Goal: Task Accomplishment & Management: Manage account settings

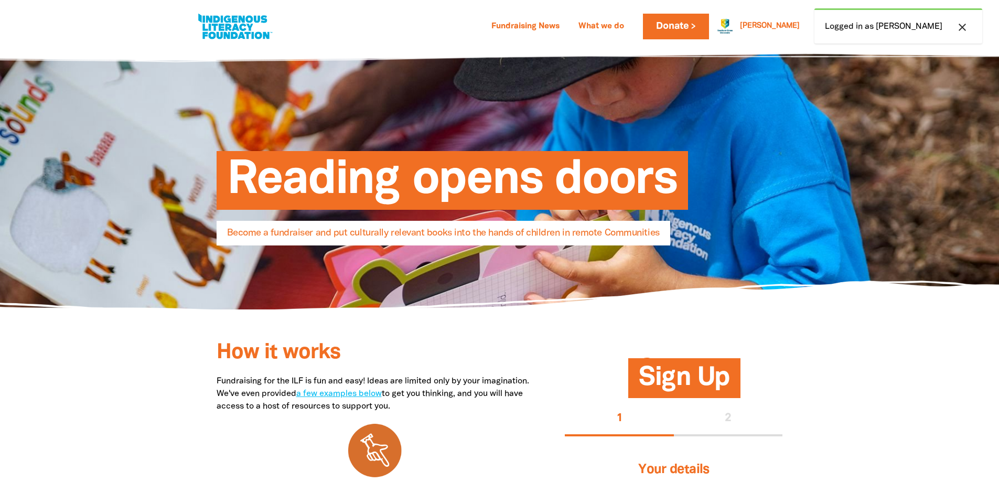
select select "AU"
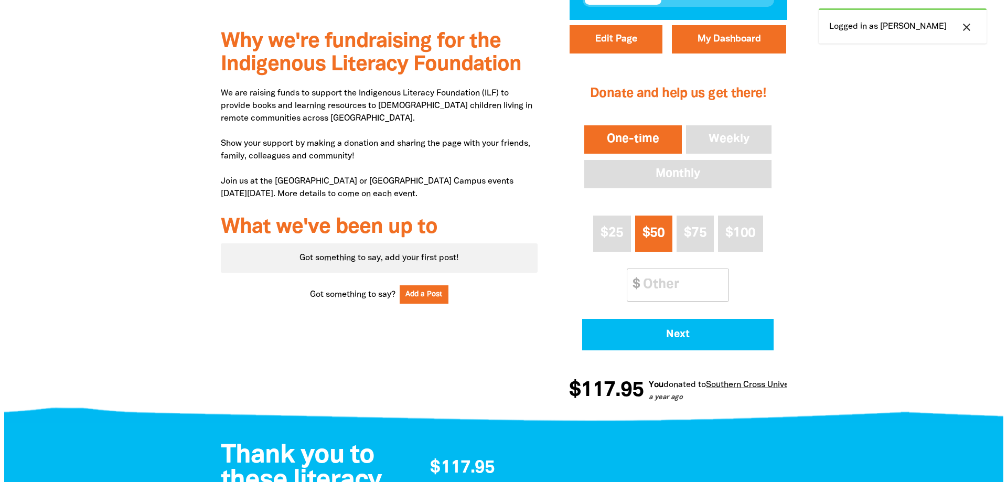
scroll to position [367, 0]
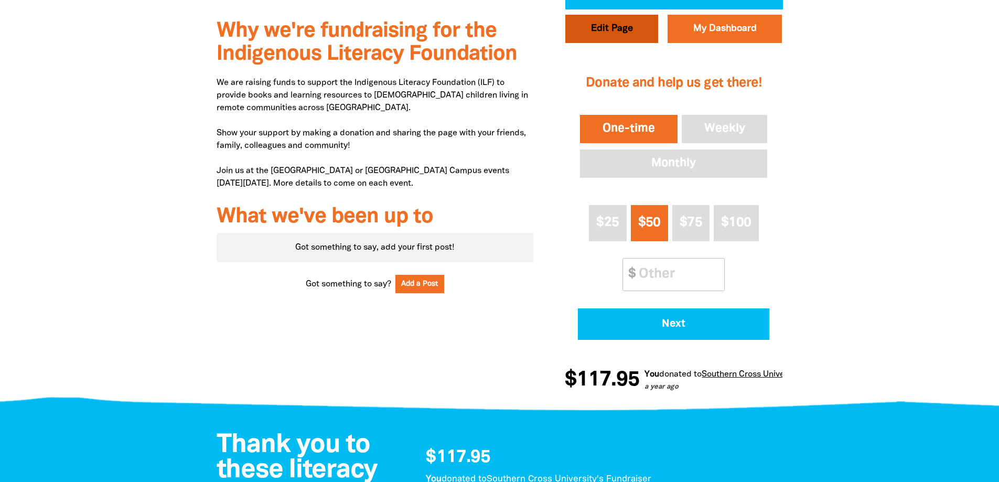
click at [605, 28] on button "Edit Page" at bounding box center [612, 29] width 93 height 28
select select "Yes"
select select "Event"
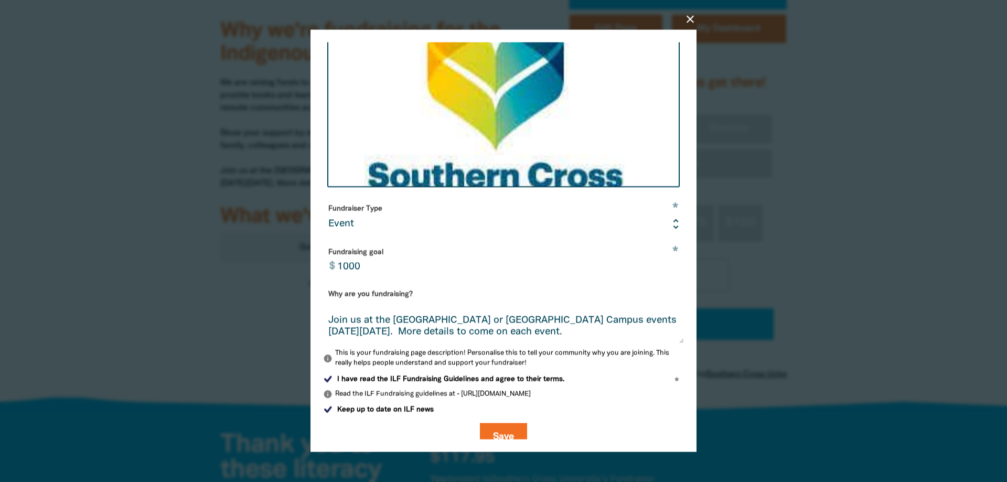
scroll to position [228, 0]
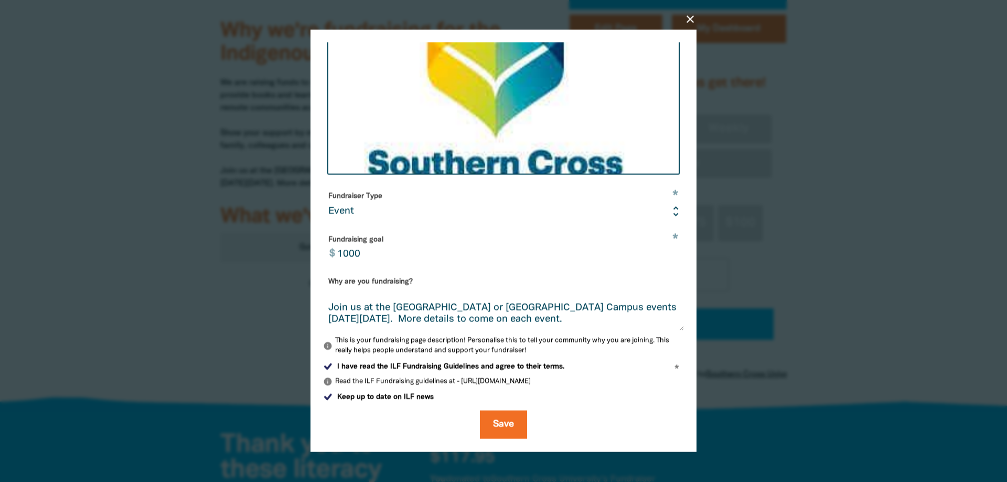
click at [483, 309] on textarea "We are raising funds to support the Indigenous Literacy Foundation (ILF) to pro…" at bounding box center [503, 311] width 361 height 39
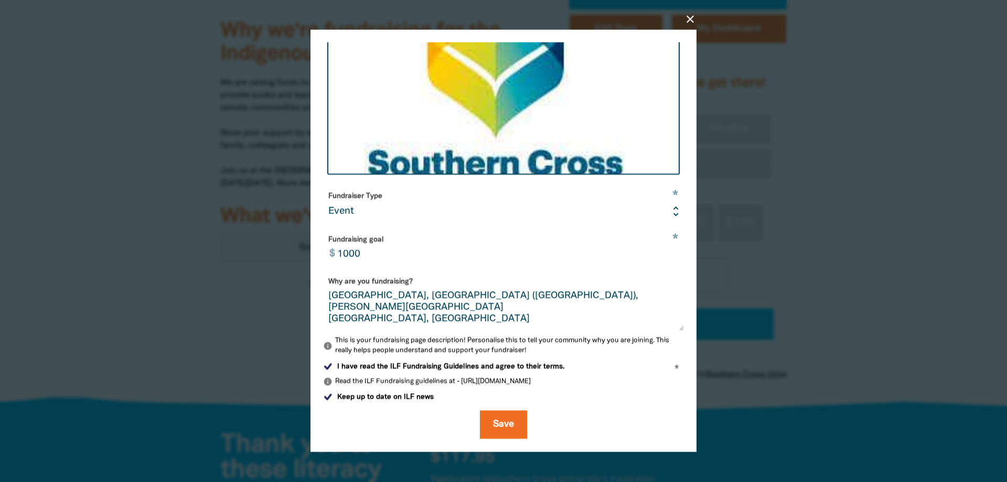
scroll to position [135, 0]
click at [363, 324] on textarea "We are raising funds to support the Indigenous Literacy Foundation (ILF) to pro…" at bounding box center [503, 311] width 361 height 39
paste textarea "We’ll have cakes, books and goods for sale, plus join in the interactive activi…"
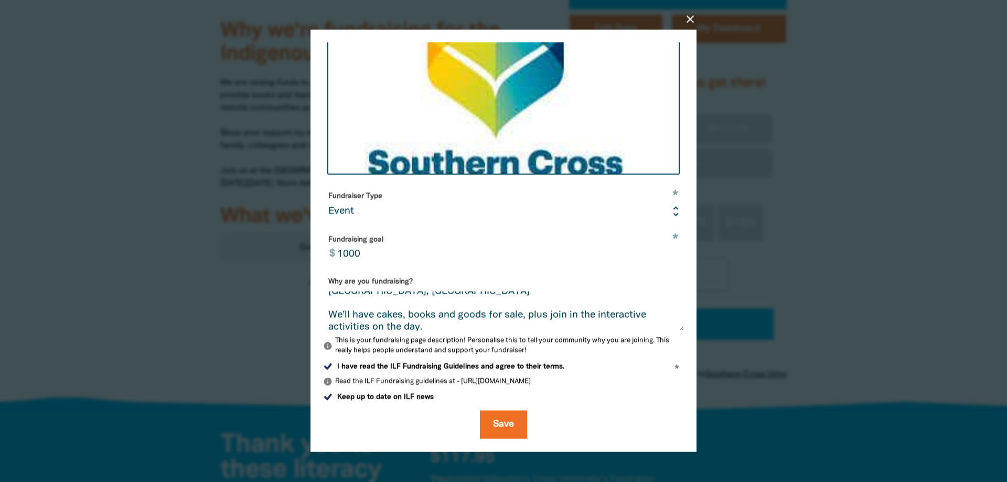
scroll to position [149, 0]
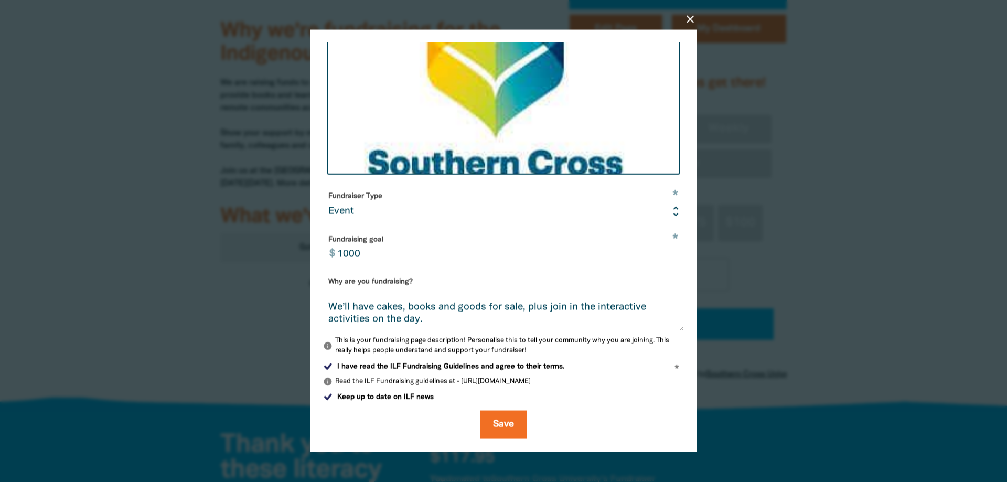
type textarea "We are raising funds to support the Indigenous Literacy Foundation (ILF) to pro…"
click at [492, 425] on button "Save" at bounding box center [503, 425] width 47 height 28
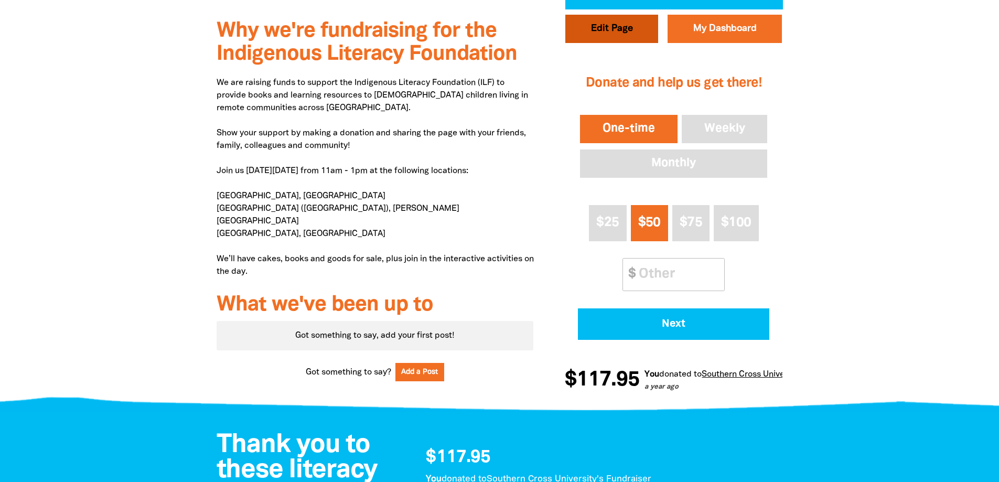
click at [615, 26] on button "Edit Page" at bounding box center [612, 29] width 93 height 28
select select "Yes"
select select "Event"
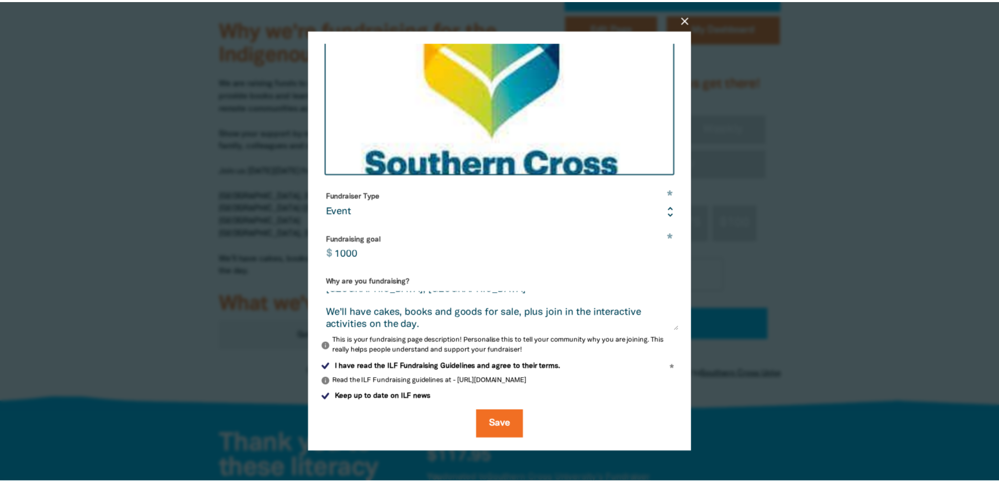
scroll to position [154, 0]
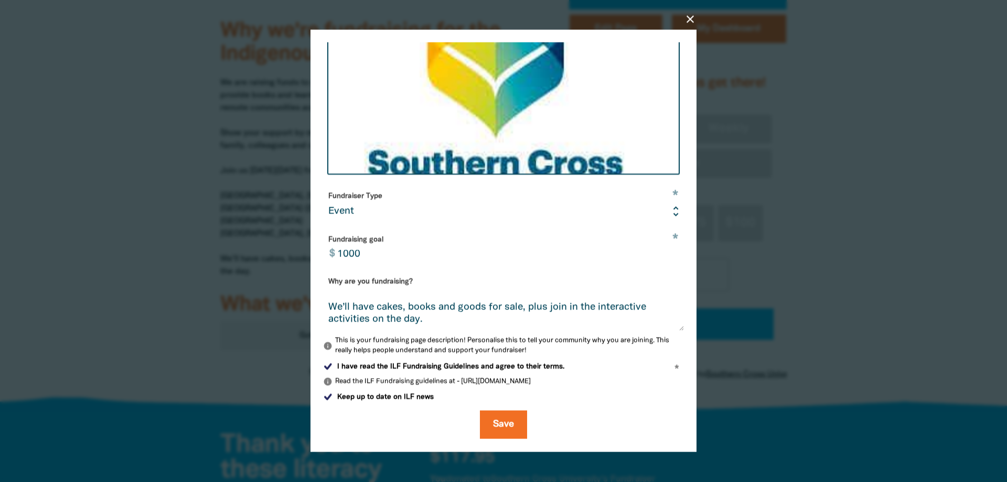
drag, startPoint x: 550, startPoint y: 308, endPoint x: 584, endPoint y: 332, distance: 41.8
click at [550, 308] on textarea "We are raising funds to support the Indigenous Literacy Foundation (ILF) to pro…" at bounding box center [503, 311] width 361 height 39
type textarea "We are raising funds to support the Indigenous Literacy Foundation (ILF) to pro…"
click at [495, 424] on button "Save" at bounding box center [503, 425] width 47 height 28
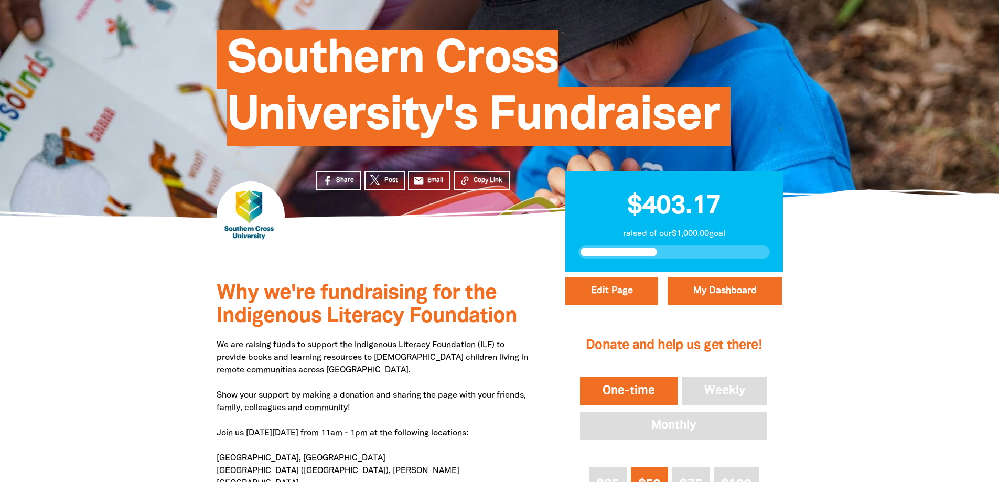
scroll to position [0, 0]
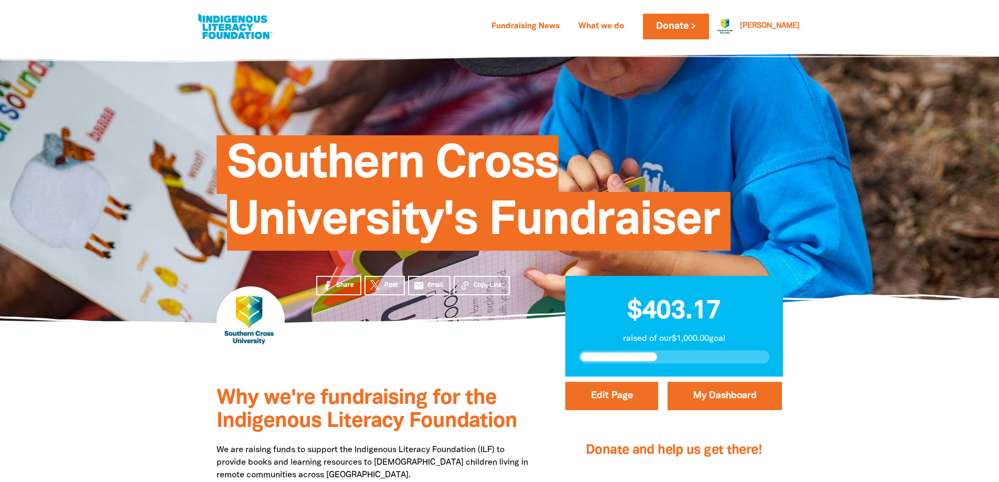
drag, startPoint x: 883, startPoint y: 331, endPoint x: 885, endPoint y: 344, distance: 12.8
click at [883, 331] on section "Share Post email Email Copy Link $403.17 raised of our $1,000.00 goal" at bounding box center [499, 350] width 999 height 54
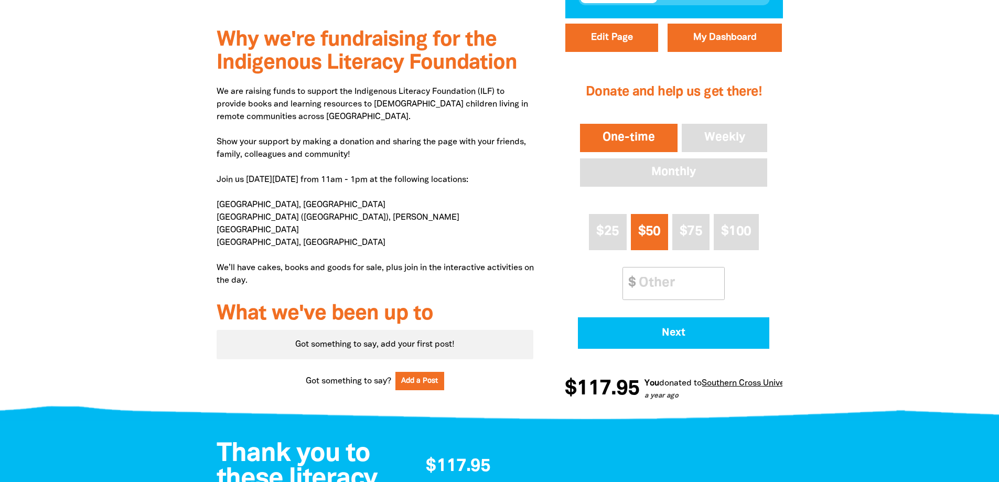
scroll to position [157, 0]
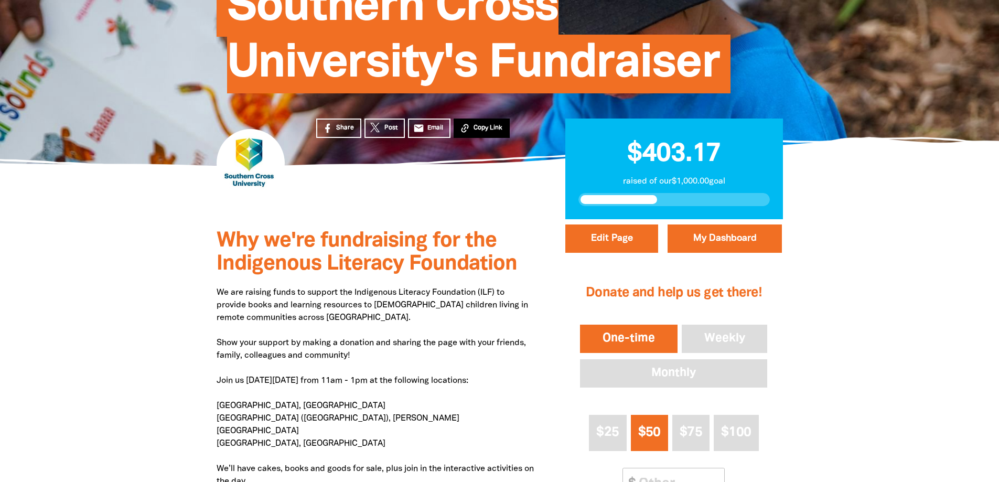
click at [489, 129] on span "Copy Link" at bounding box center [488, 127] width 29 height 9
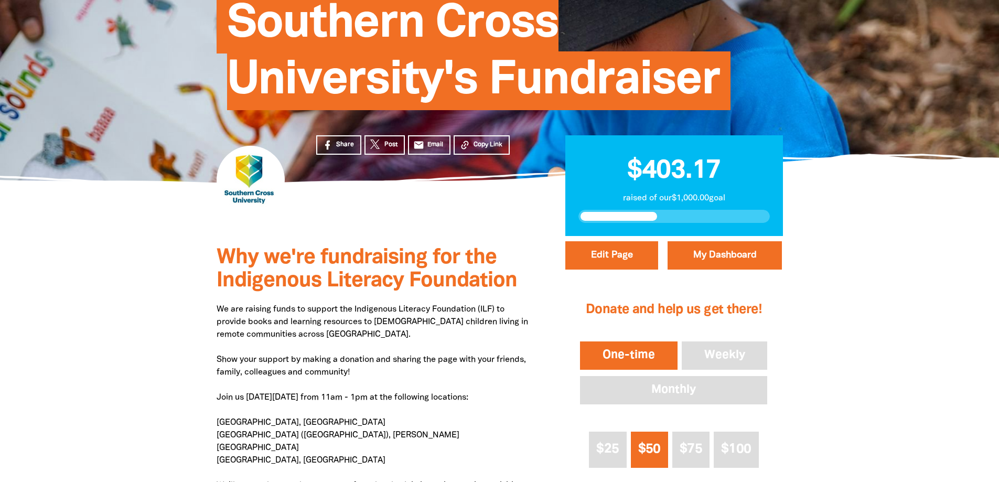
scroll to position [0, 0]
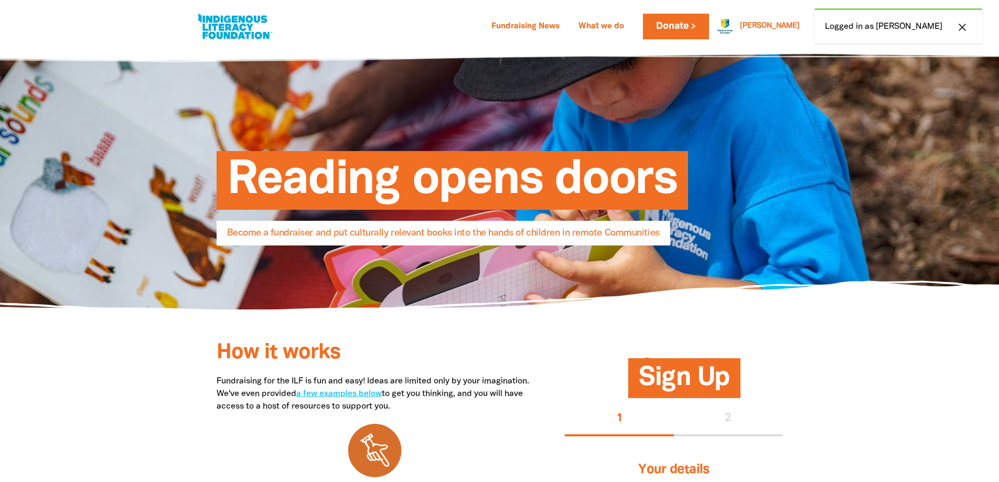
select select "AU"
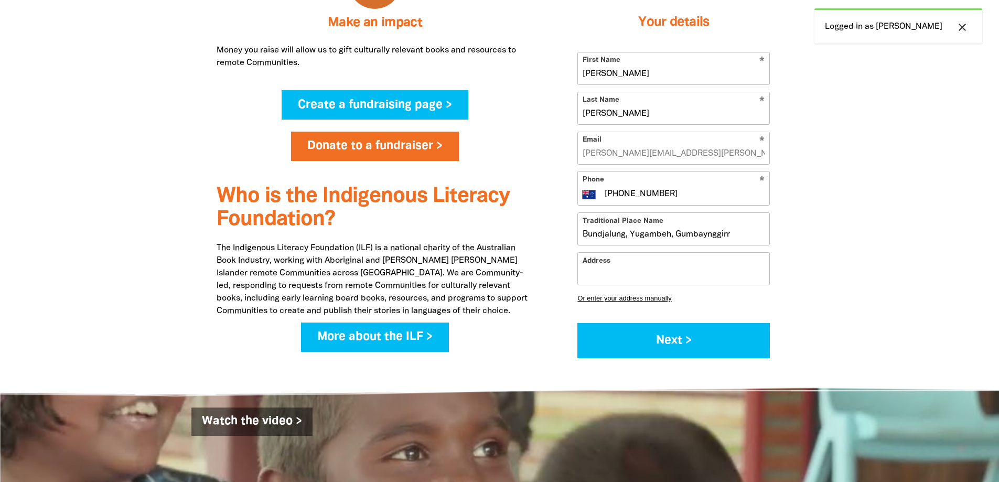
scroll to position [735, 0]
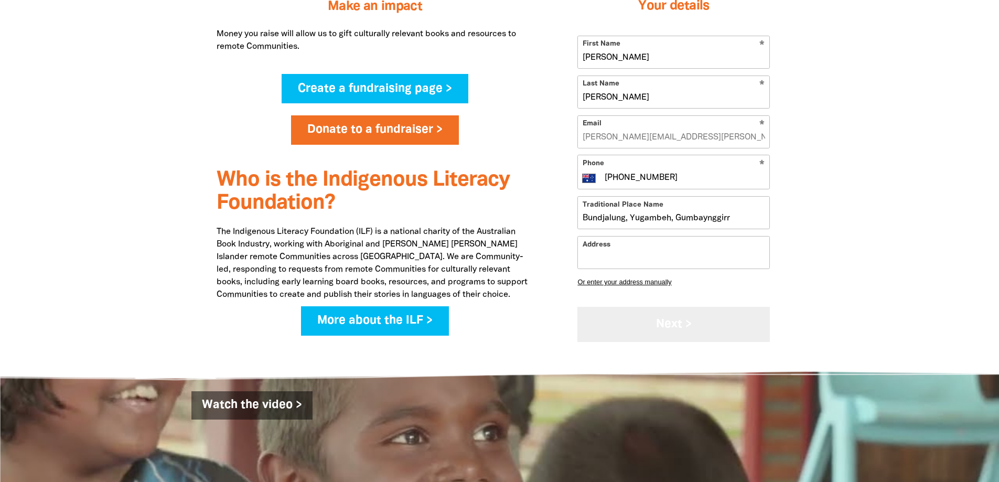
click at [712, 319] on button "Next >" at bounding box center [674, 324] width 193 height 35
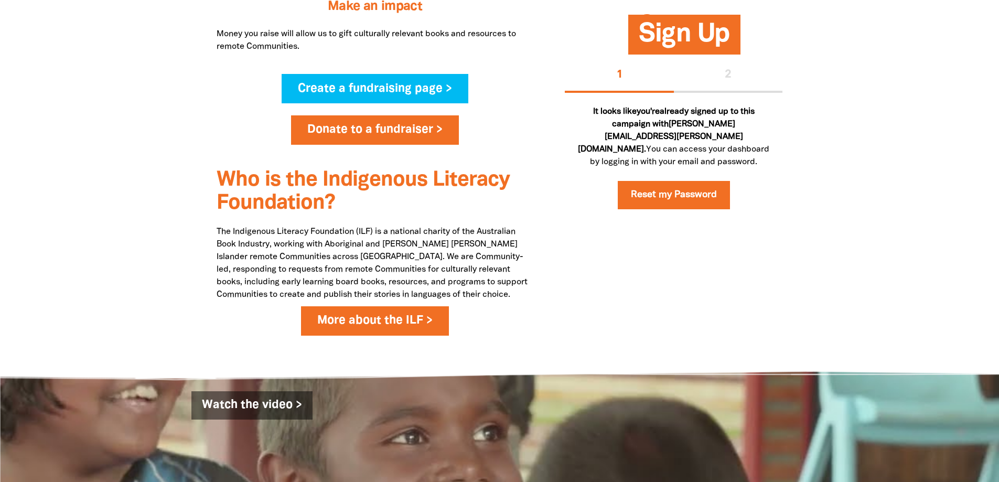
click at [356, 325] on link "More about the ILF >" at bounding box center [375, 320] width 148 height 29
